Goal: Transaction & Acquisition: Purchase product/service

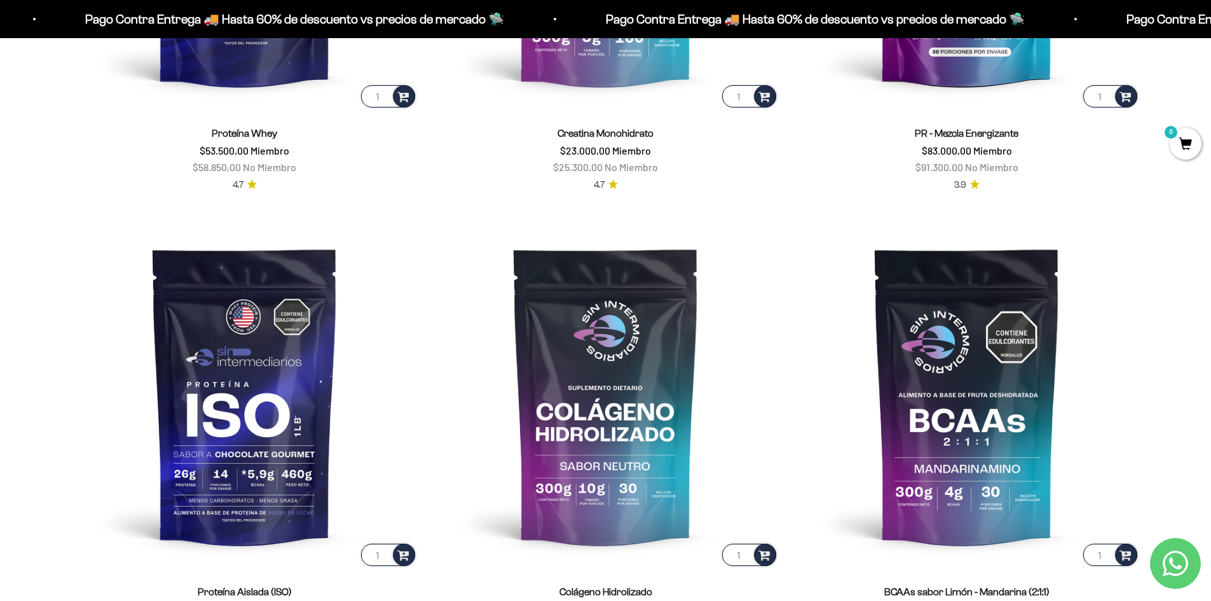
scroll to position [954, 0]
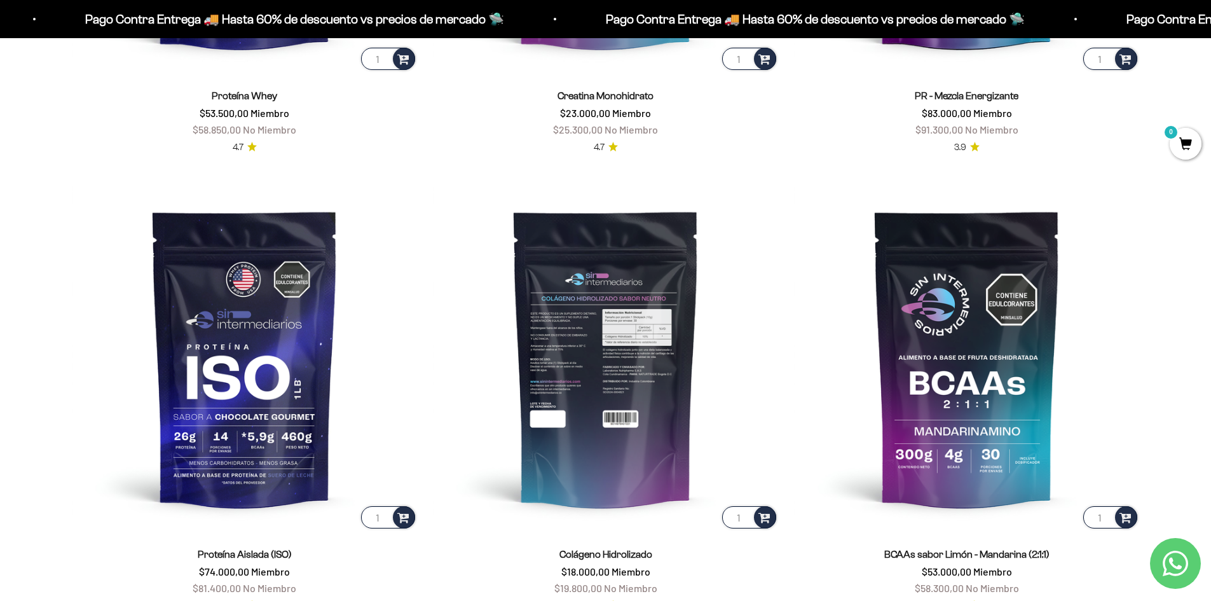
click at [599, 397] on img at bounding box center [606, 358] width 346 height 346
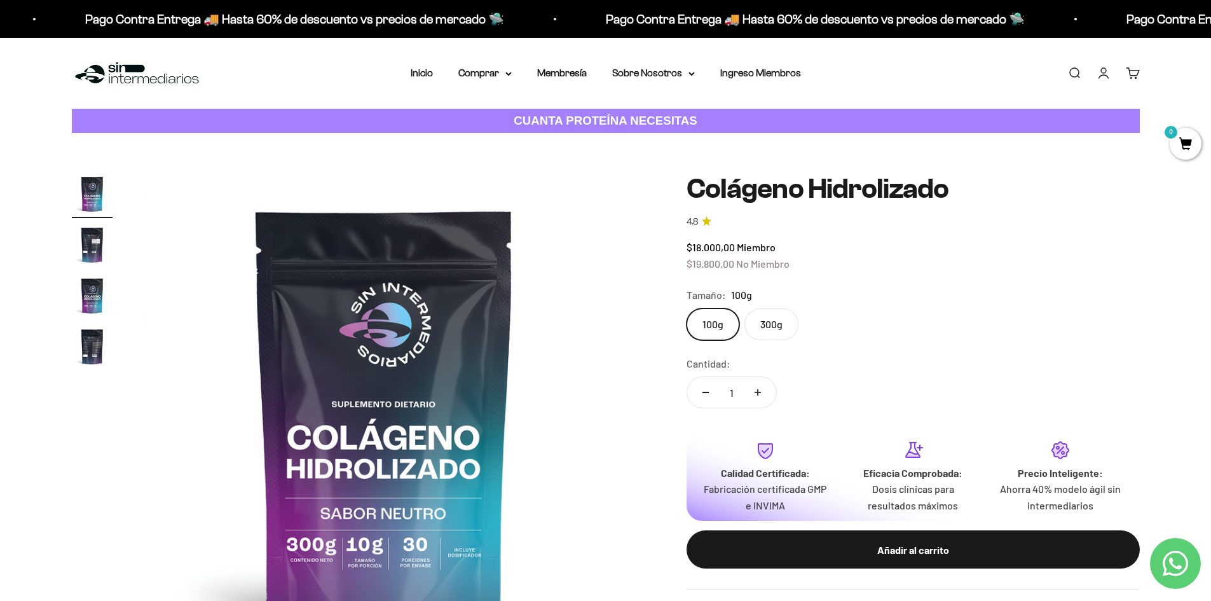
drag, startPoint x: 777, startPoint y: 327, endPoint x: 784, endPoint y: 339, distance: 14.2
click at [778, 327] on label "300g" at bounding box center [771, 324] width 54 height 32
click at [687, 308] on input "300g" at bounding box center [686, 308] width 1 height 1
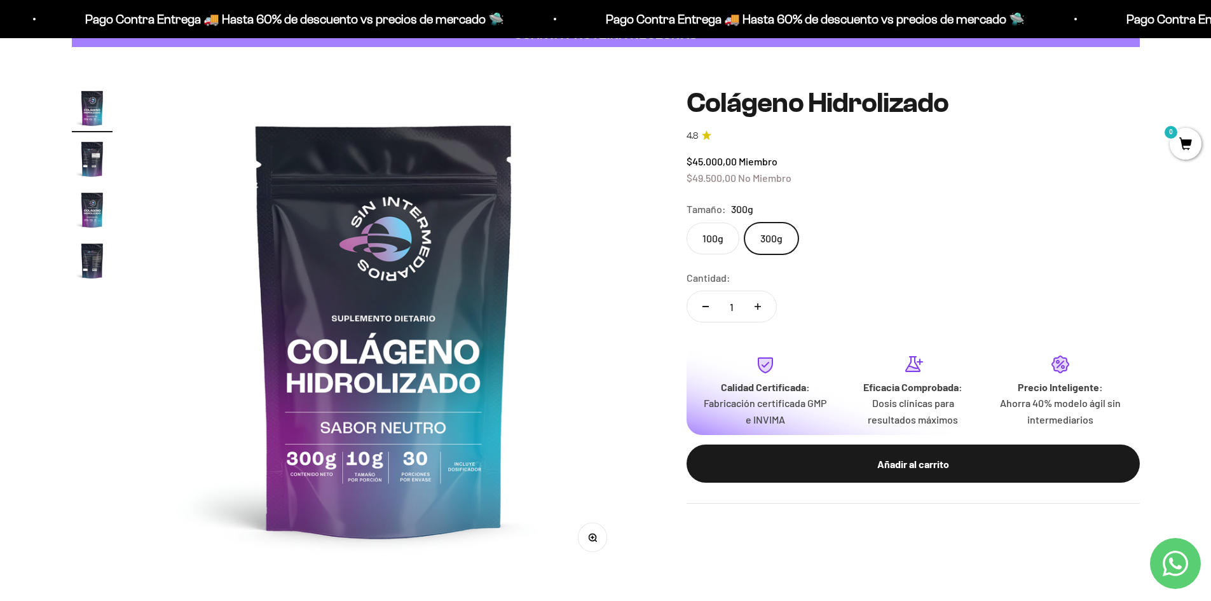
scroll to position [64, 0]
